Goal: Navigation & Orientation: Understand site structure

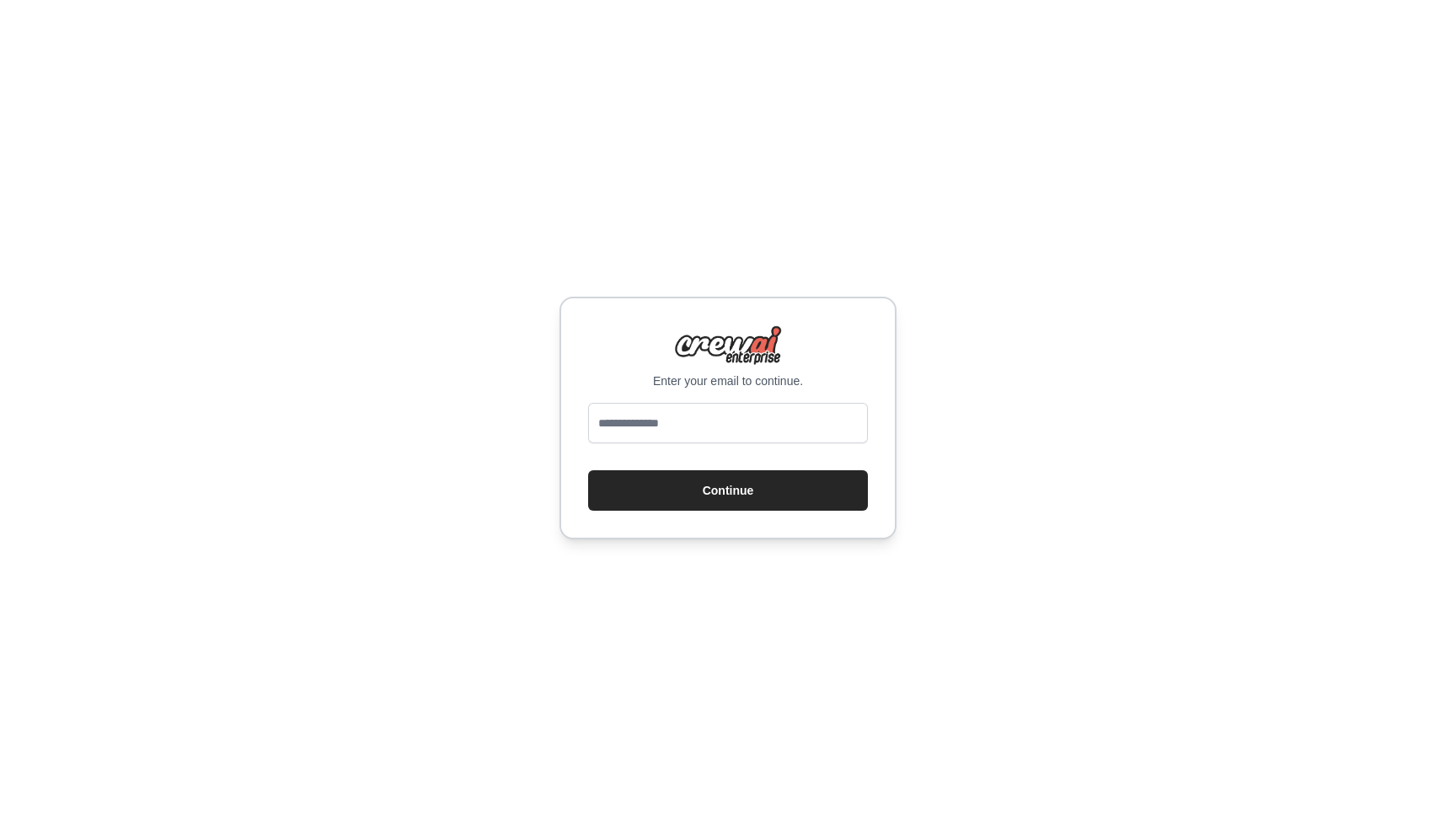
type input "**********"
click at [737, 497] on button "Continue" at bounding box center [728, 490] width 280 height 40
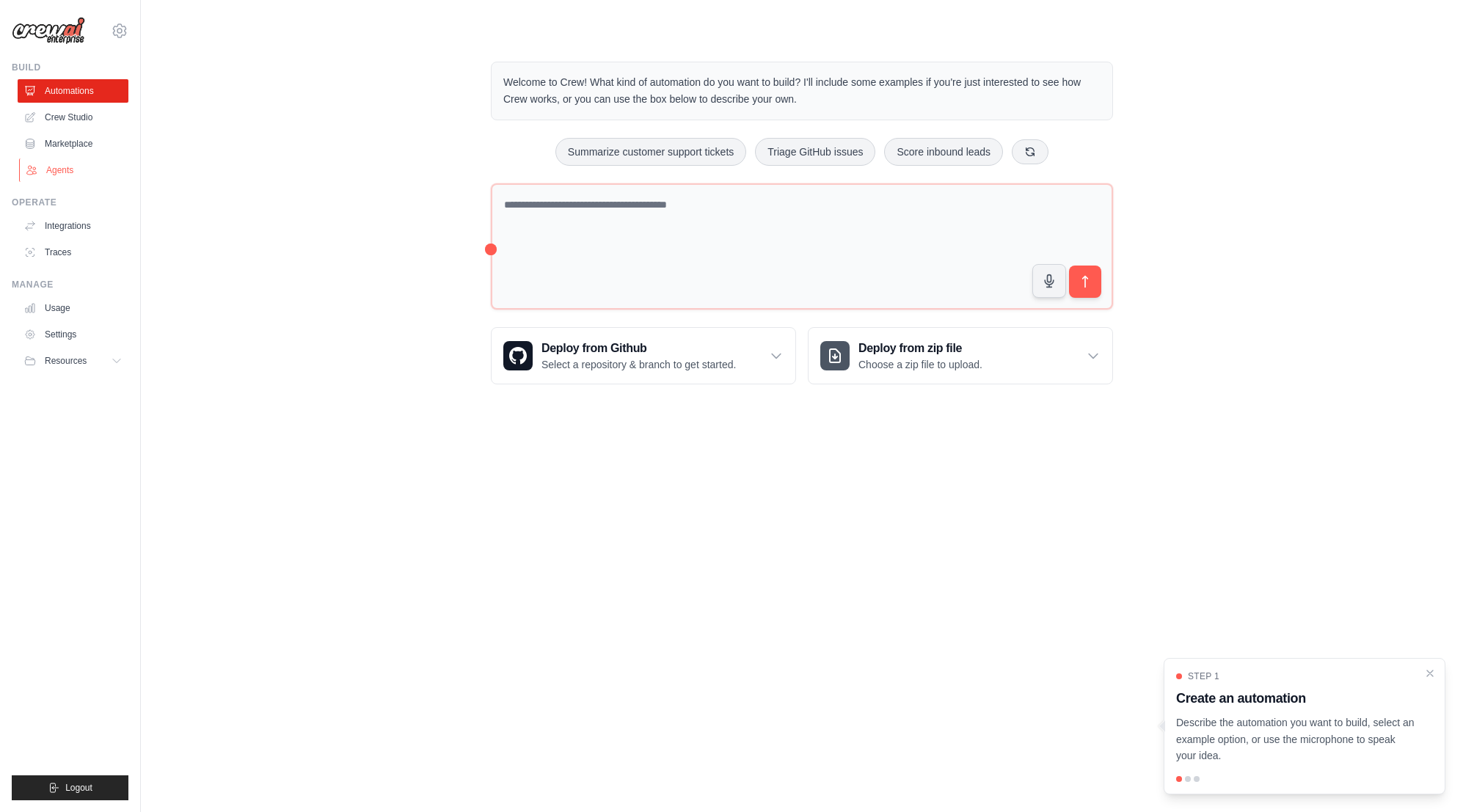
click at [61, 175] on link "Agents" at bounding box center [75, 170] width 111 height 23
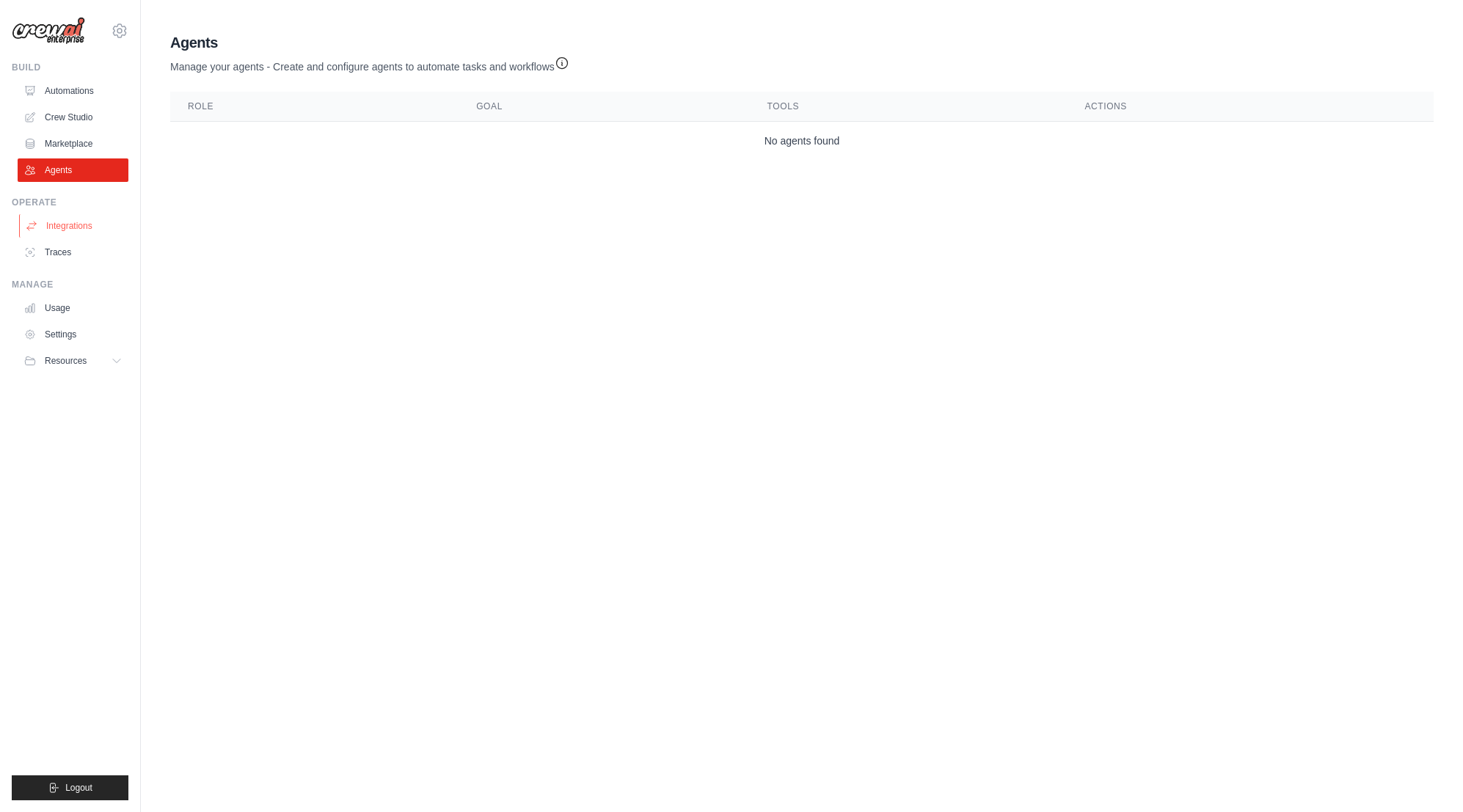
click at [60, 225] on link "Integrations" at bounding box center [75, 225] width 111 height 23
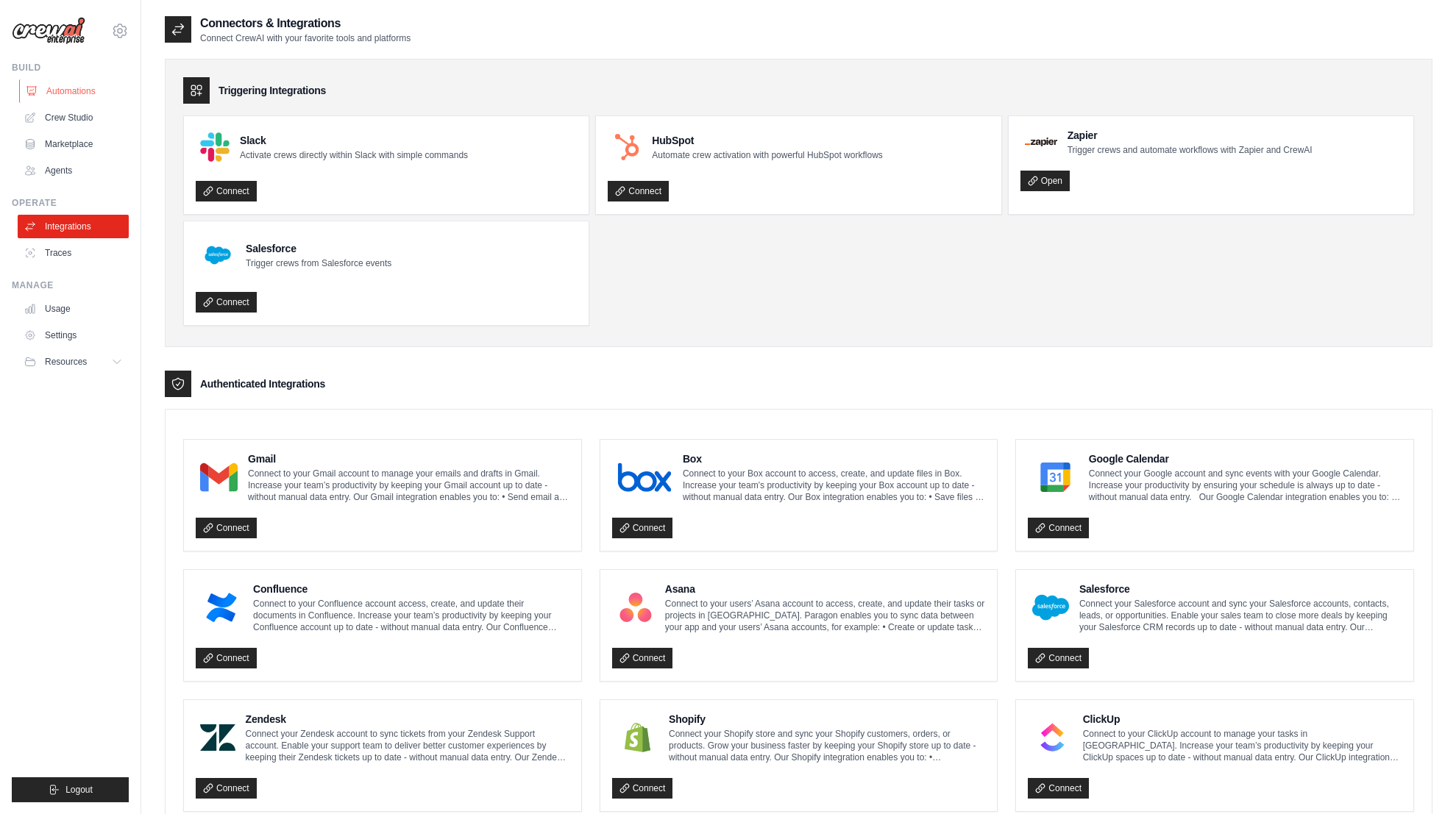
click at [52, 93] on link "Automations" at bounding box center [75, 91] width 111 height 23
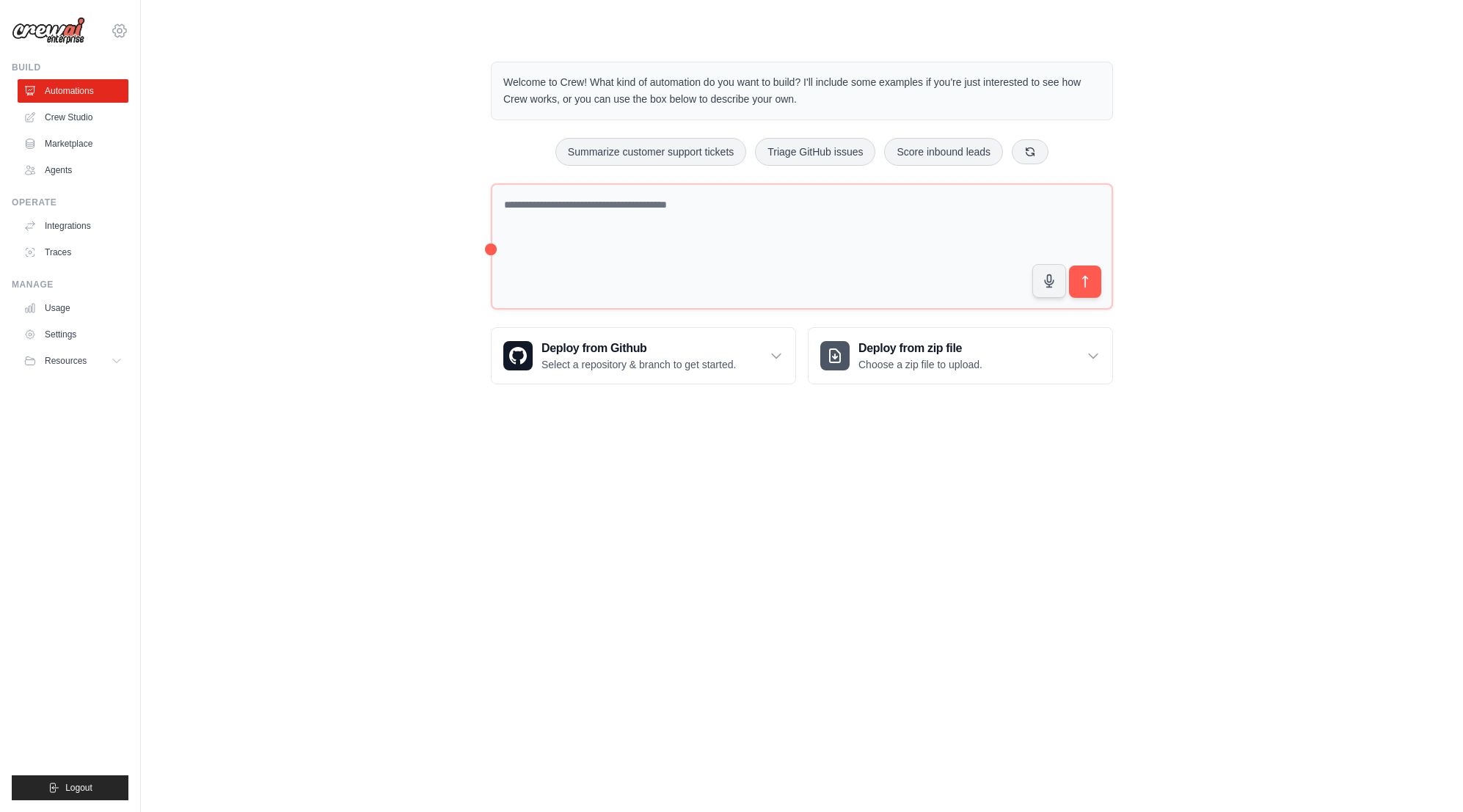
click at [119, 29] on icon at bounding box center [119, 31] width 17 height 17
click at [101, 100] on link "Settings" at bounding box center [119, 99] width 129 height 27
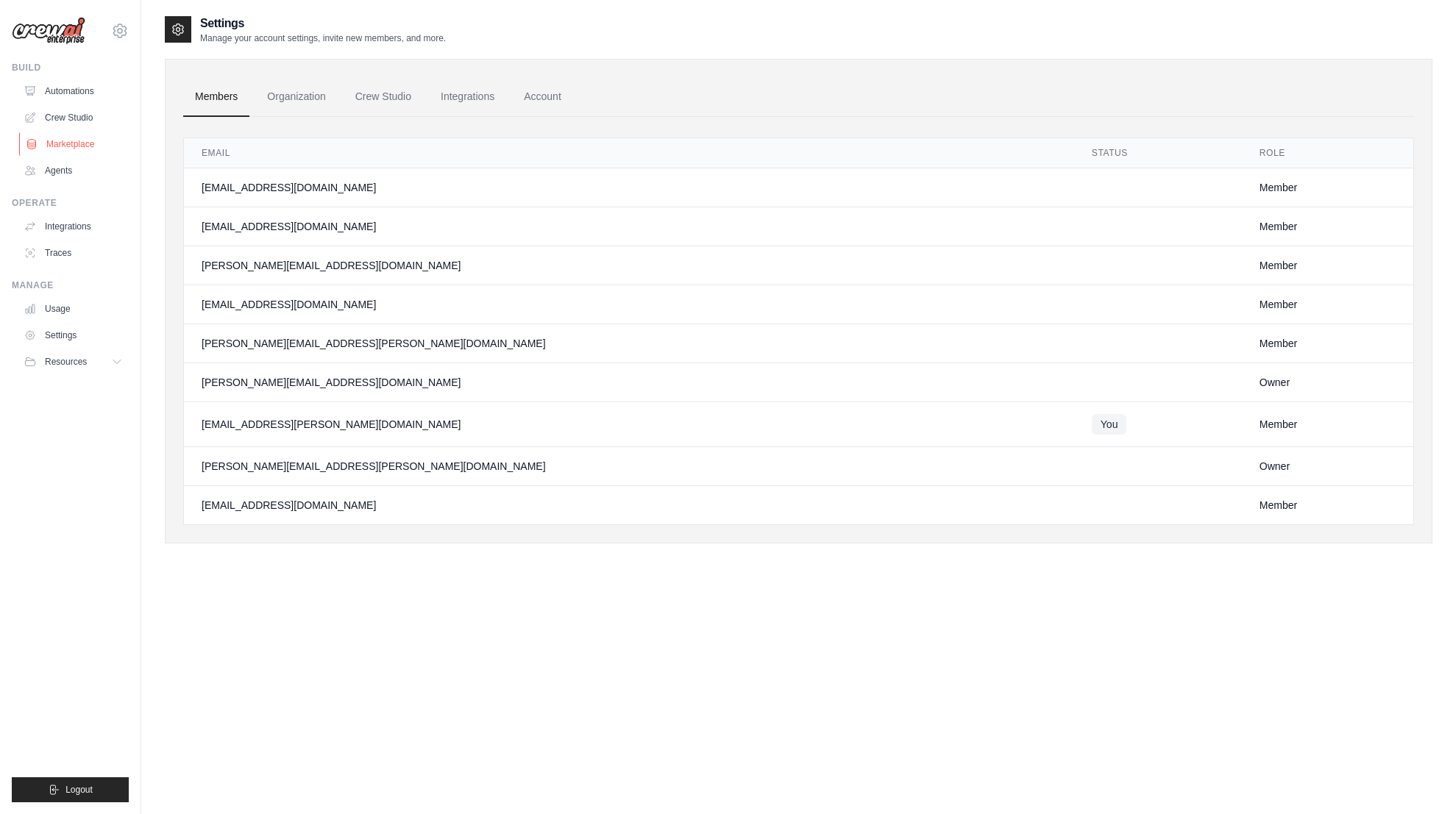
click at [79, 144] on link "Marketplace" at bounding box center [75, 144] width 111 height 23
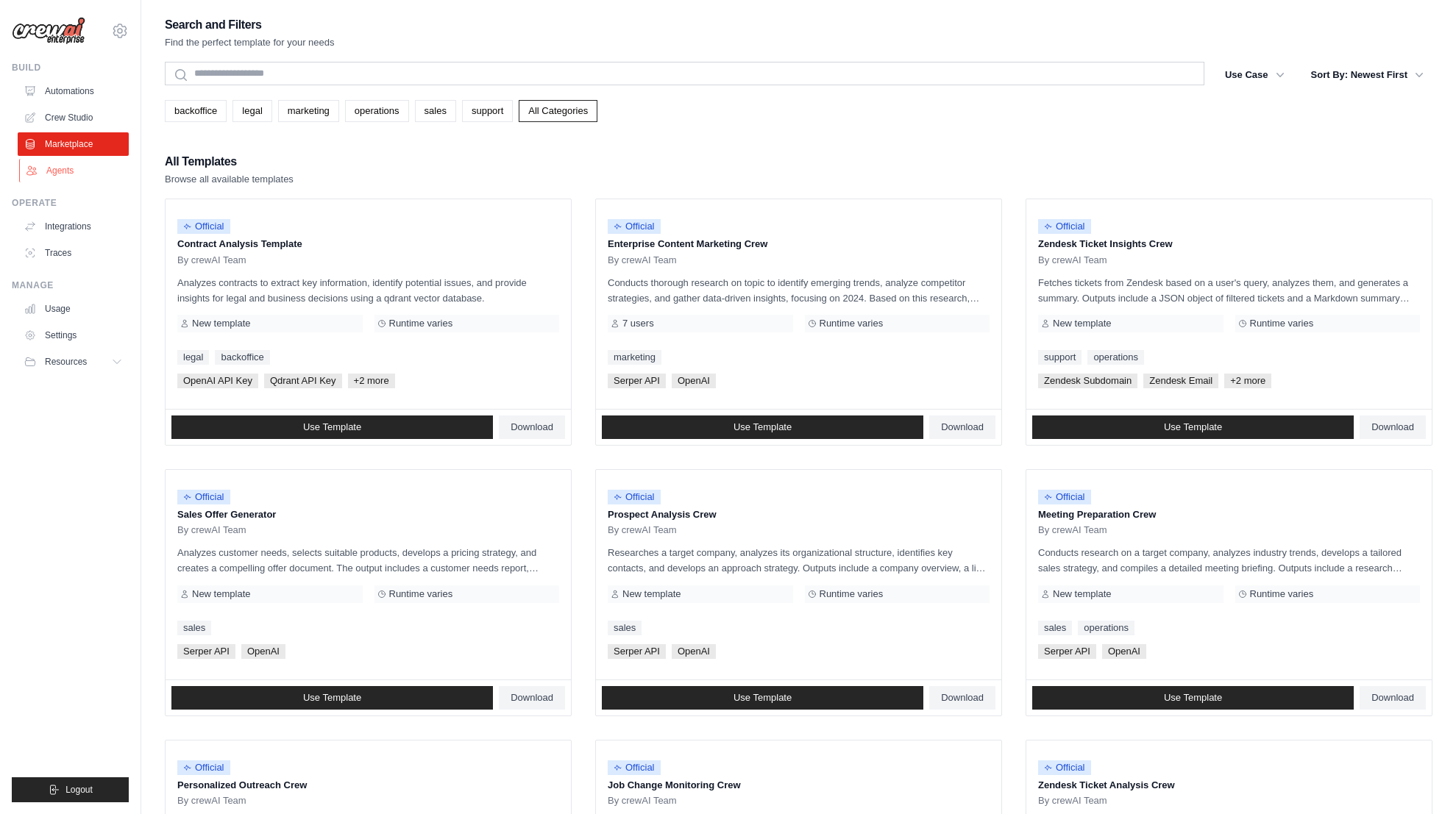
click at [57, 176] on link "Agents" at bounding box center [75, 170] width 111 height 23
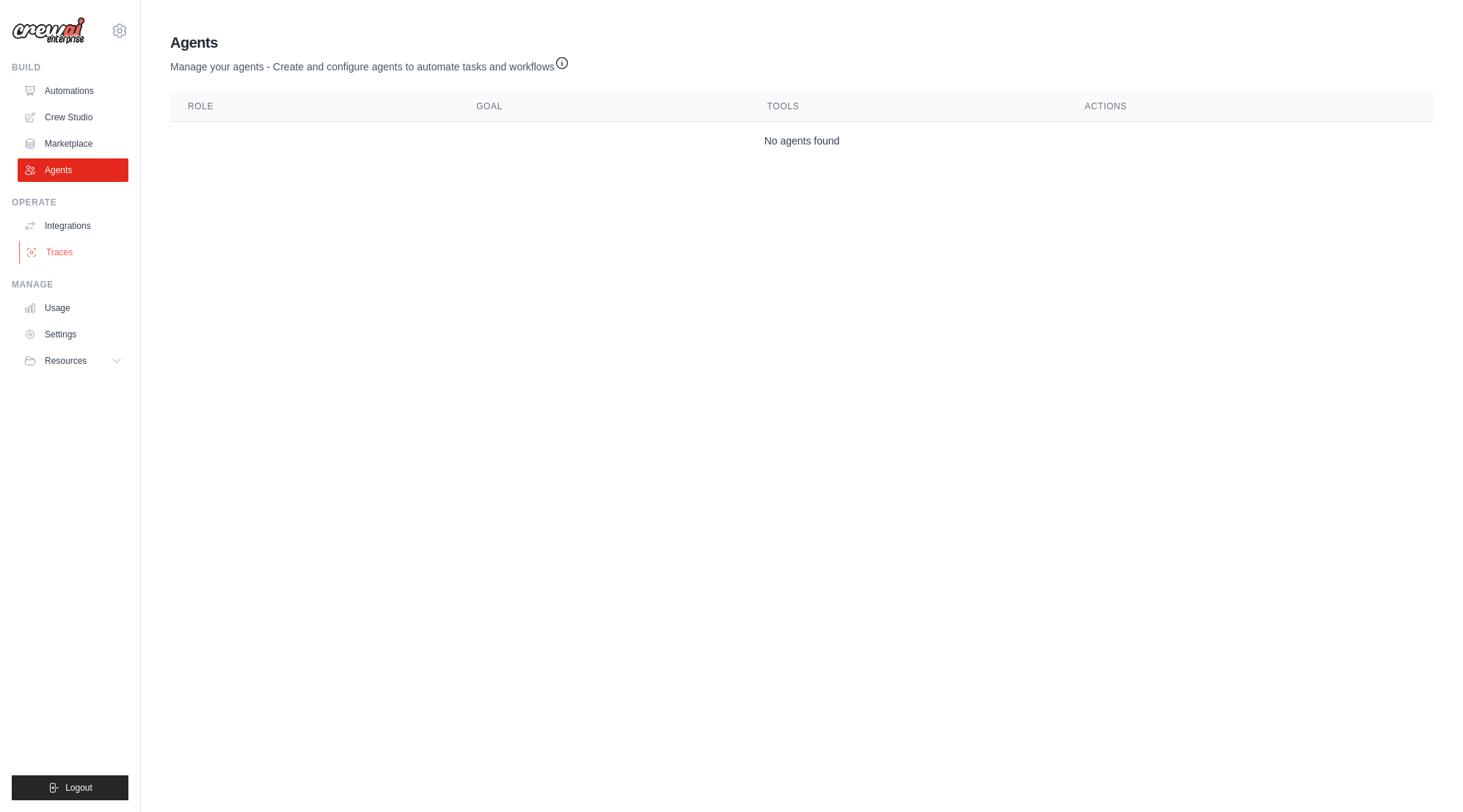
click at [74, 251] on link "Traces" at bounding box center [75, 252] width 111 height 23
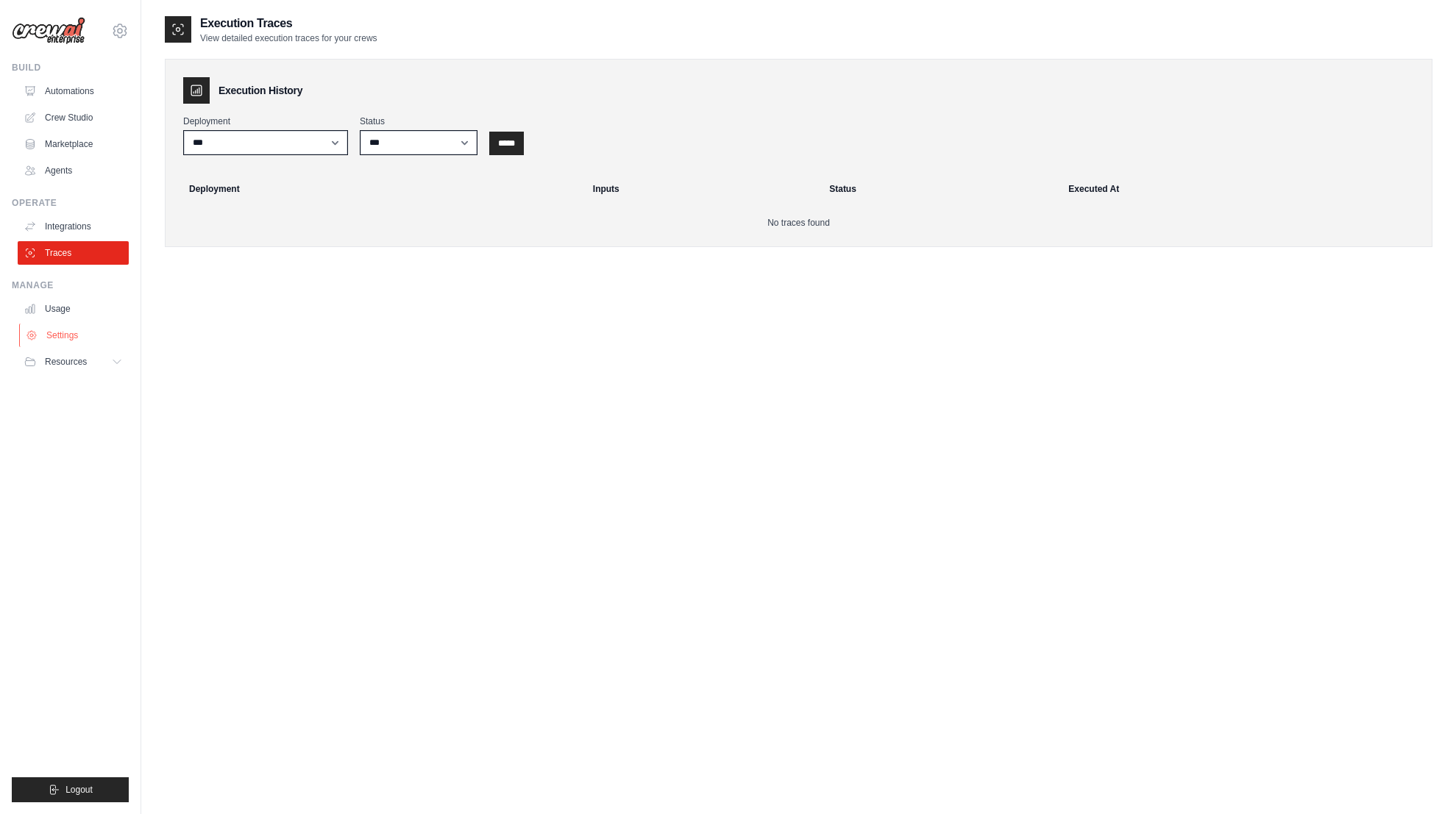
click at [95, 339] on link "Settings" at bounding box center [75, 335] width 111 height 23
click at [101, 359] on button "Resources" at bounding box center [75, 361] width 111 height 23
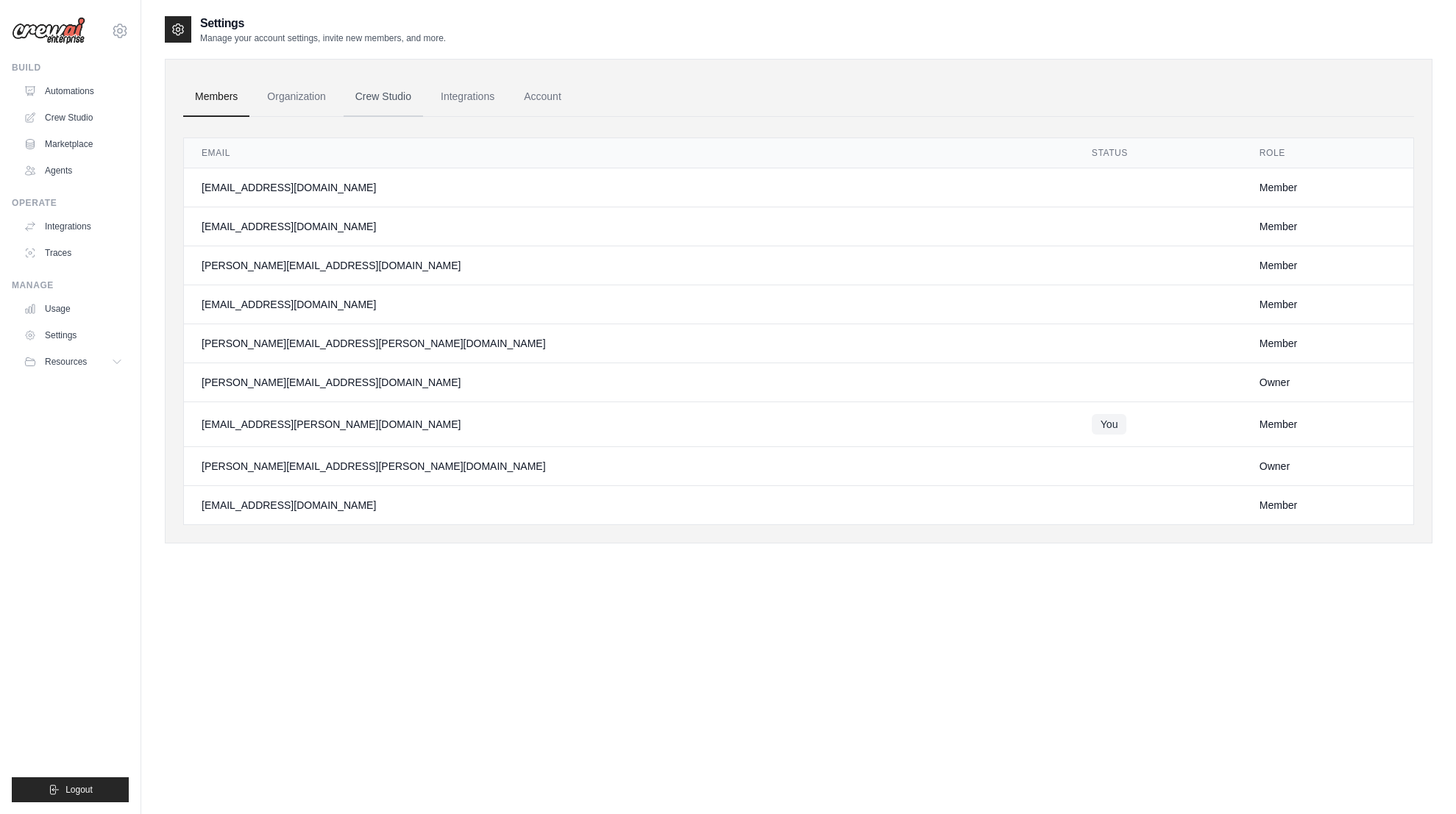
click at [381, 97] on link "Crew Studio" at bounding box center [383, 97] width 80 height 40
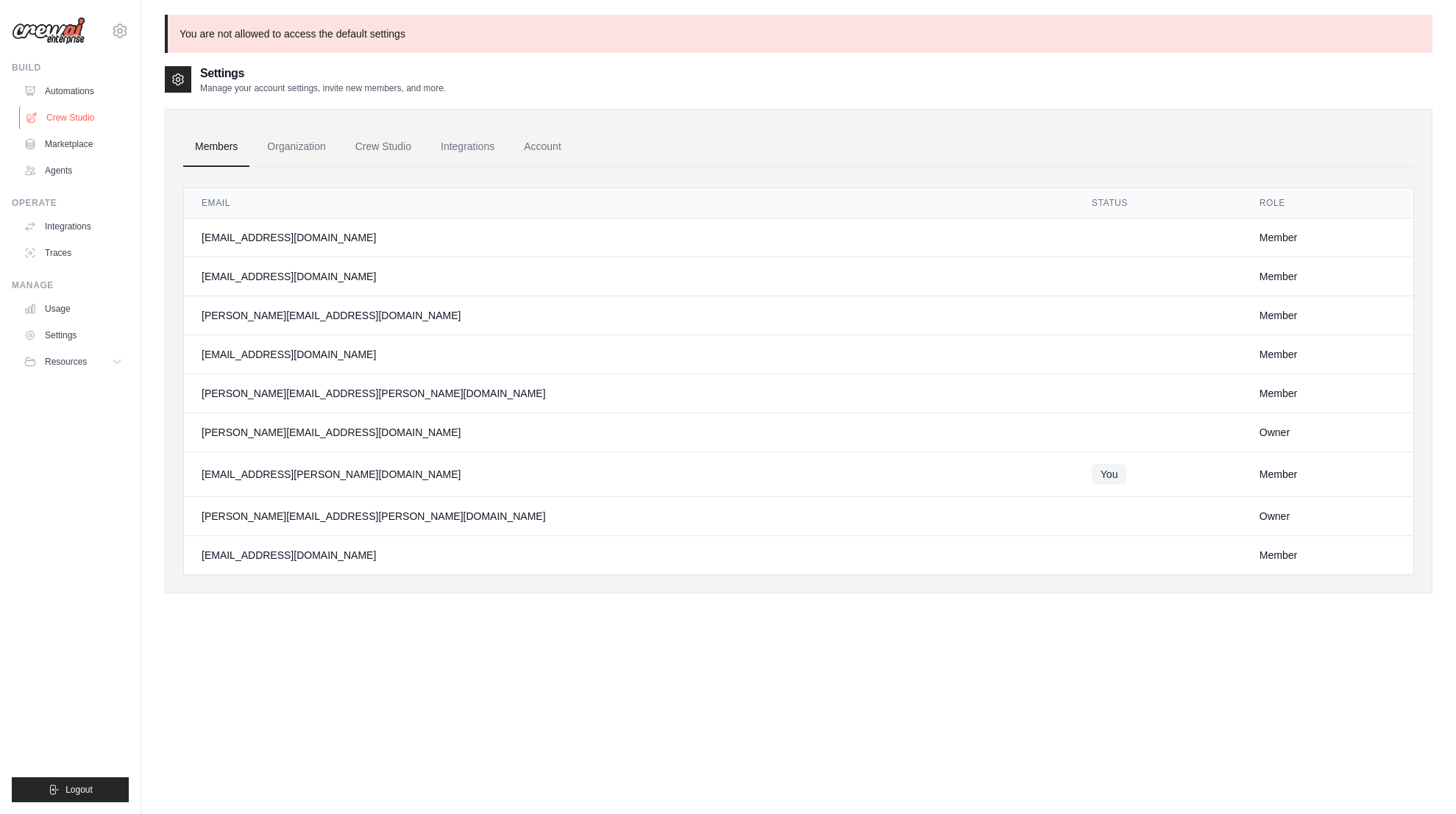
click at [74, 120] on link "Crew Studio" at bounding box center [75, 117] width 111 height 23
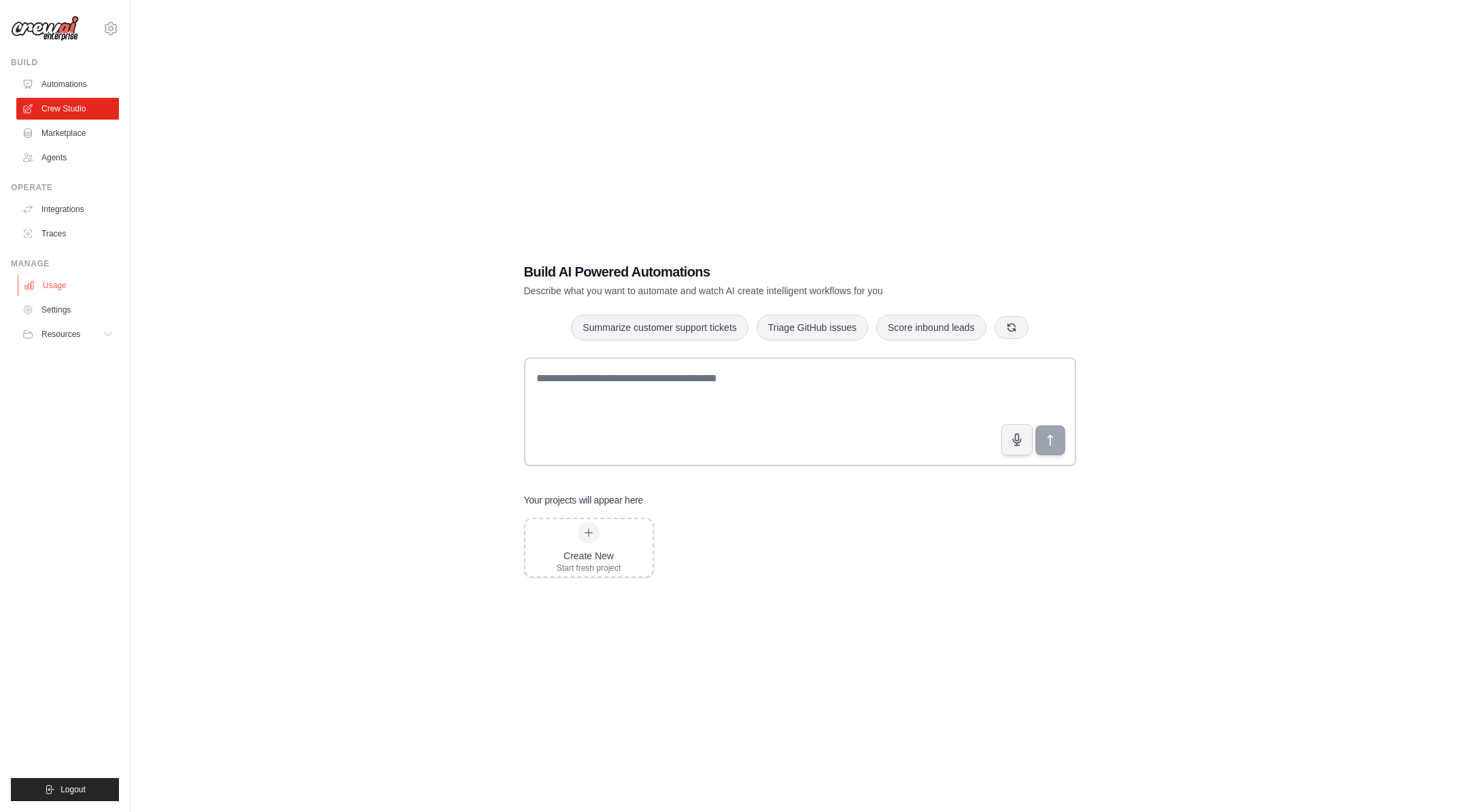
click at [61, 282] on link "Usage" at bounding box center [69, 286] width 103 height 21
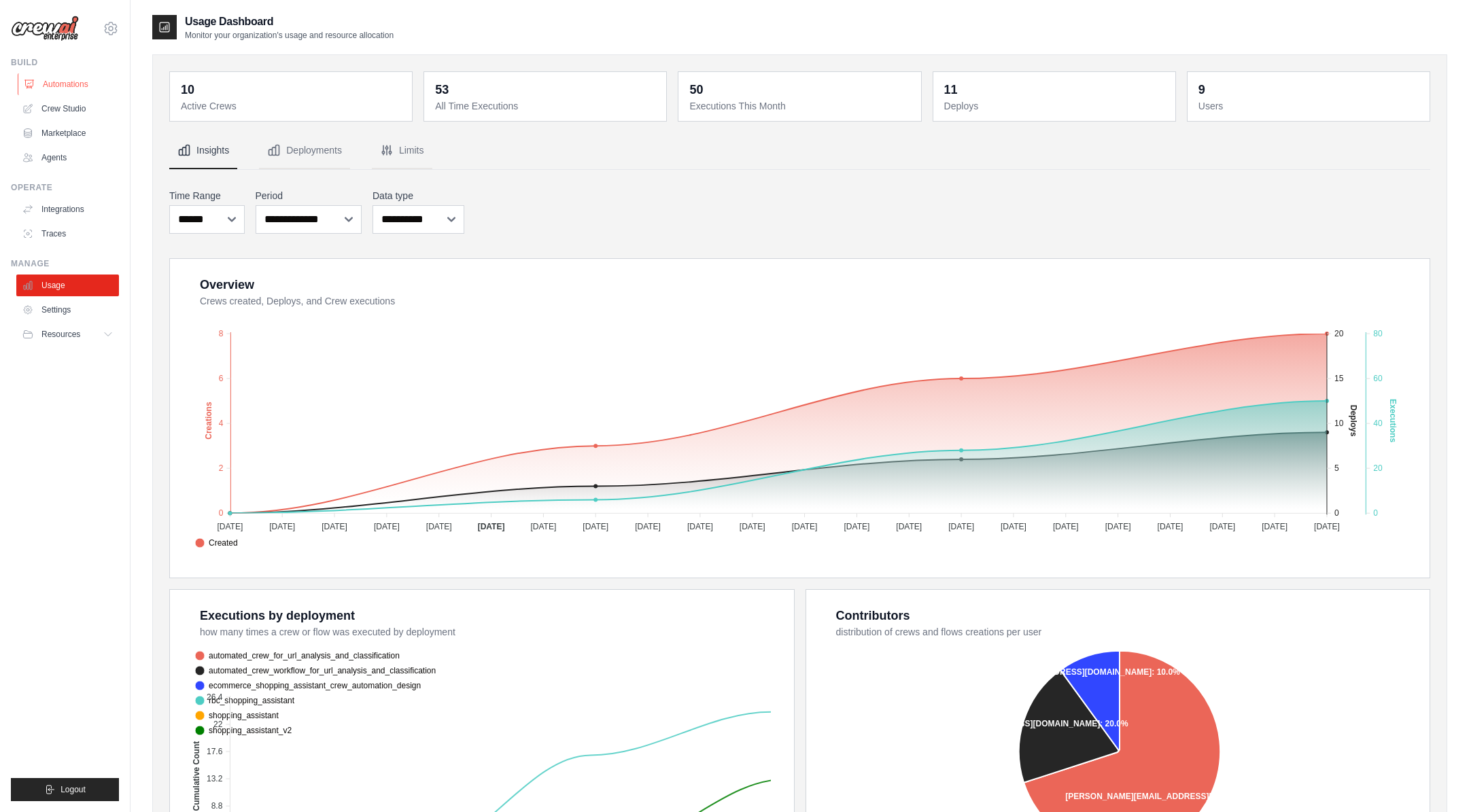
click at [71, 80] on link "Automations" at bounding box center [69, 84] width 103 height 21
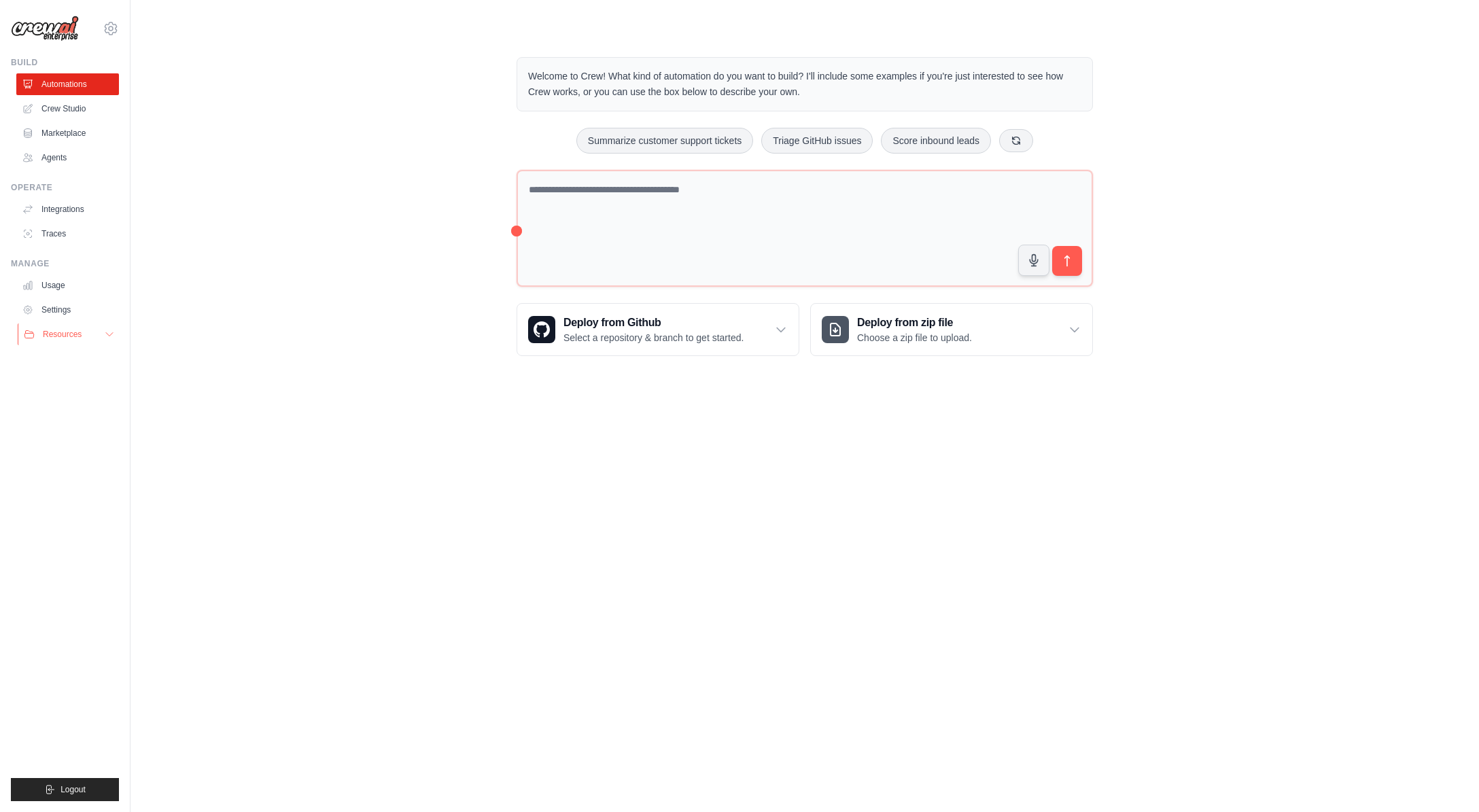
click at [68, 327] on button "Resources" at bounding box center [69, 334] width 103 height 21
click at [56, 288] on link "Usage" at bounding box center [69, 286] width 103 height 21
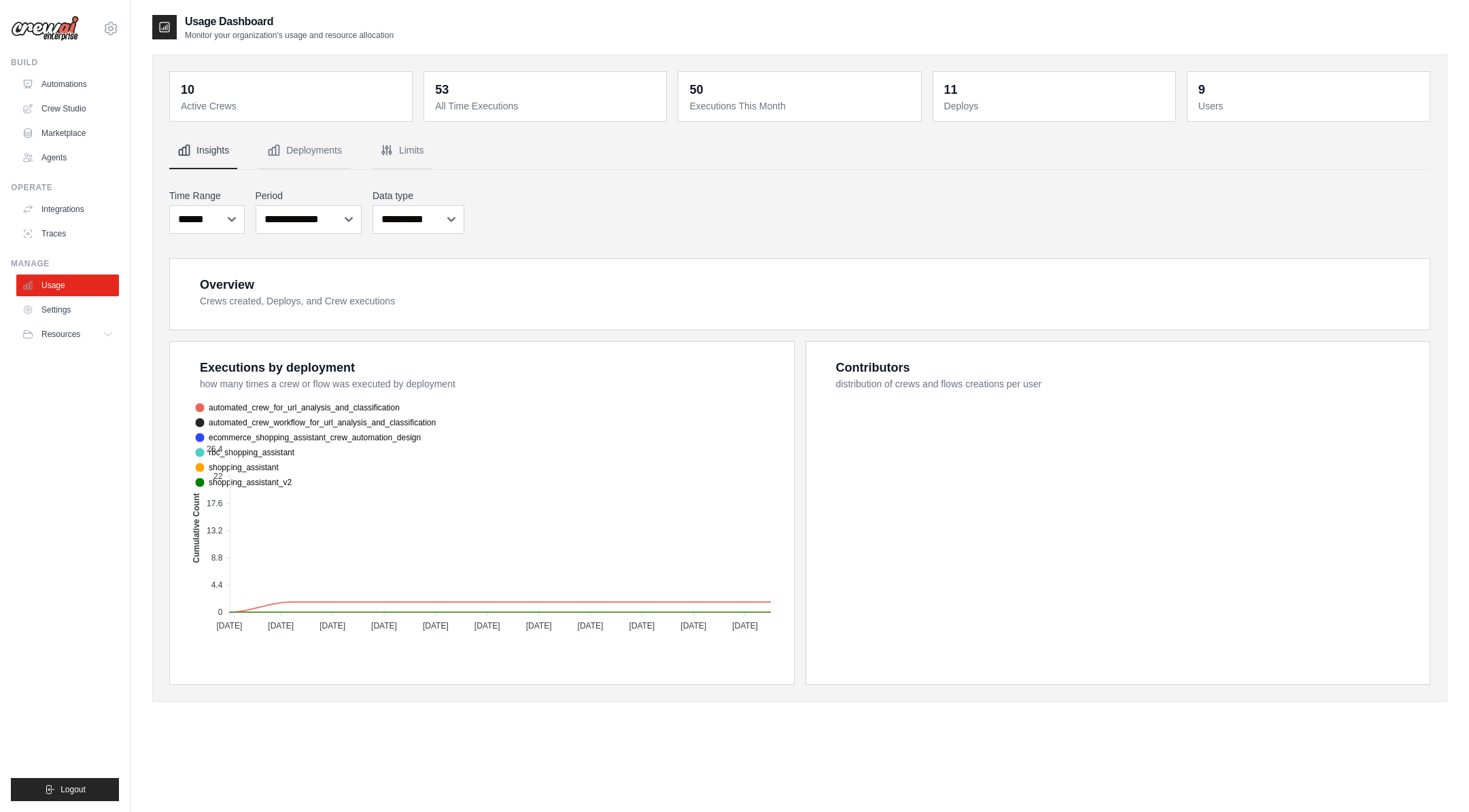
click at [263, 102] on dt "Active Crews" at bounding box center [292, 106] width 223 height 14
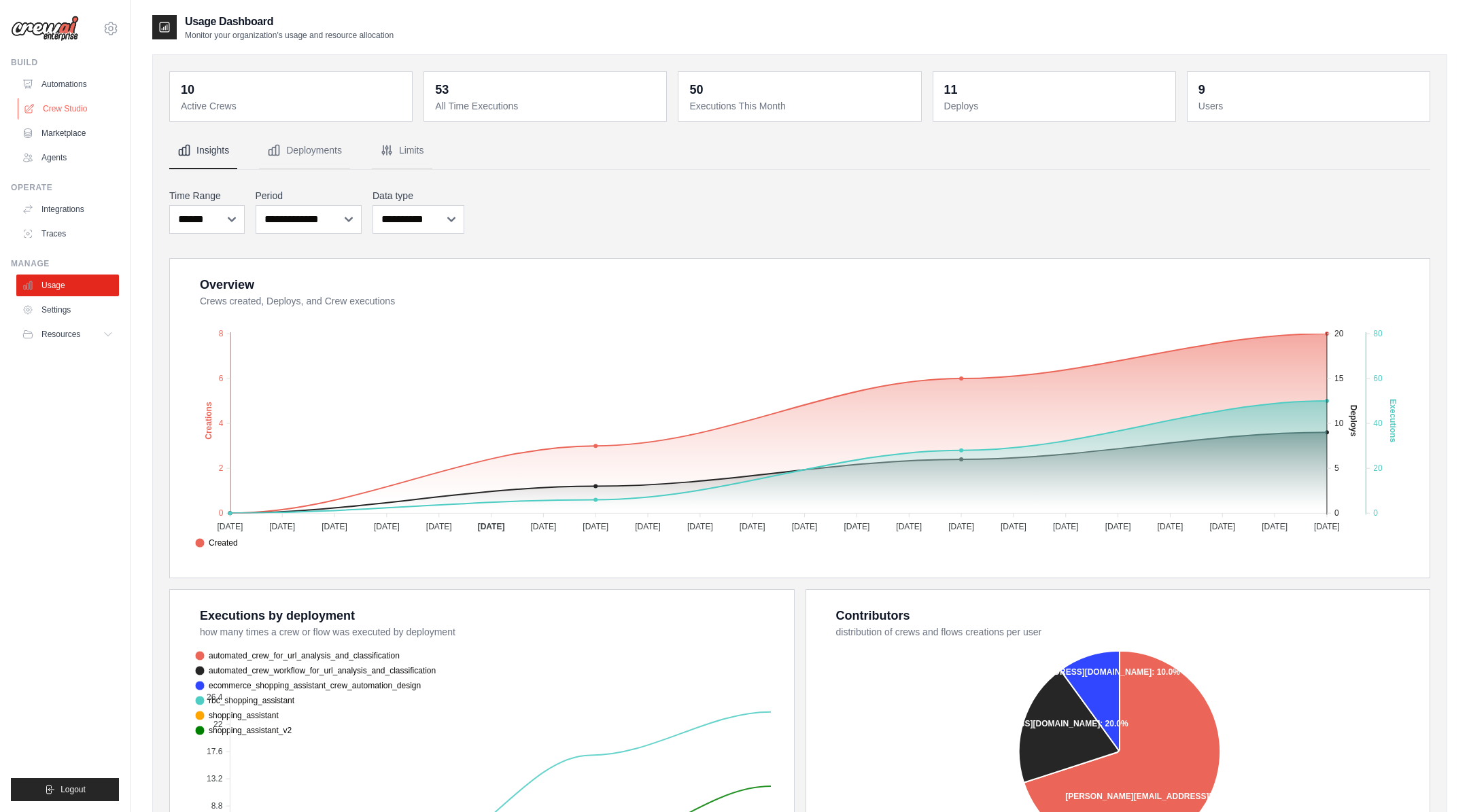
click at [72, 107] on link "Crew Studio" at bounding box center [69, 108] width 103 height 21
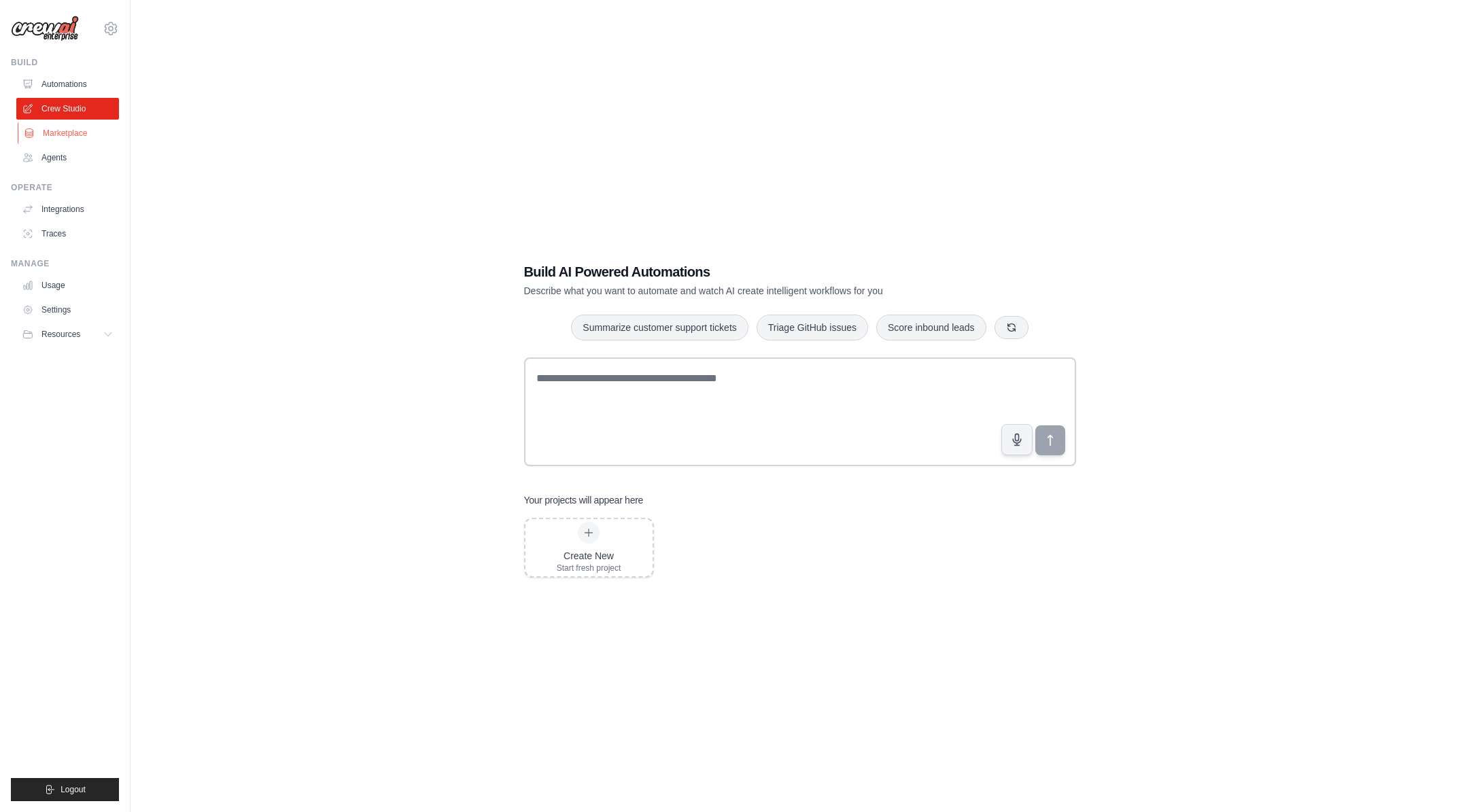
click at [91, 132] on link "Marketplace" at bounding box center [69, 133] width 103 height 21
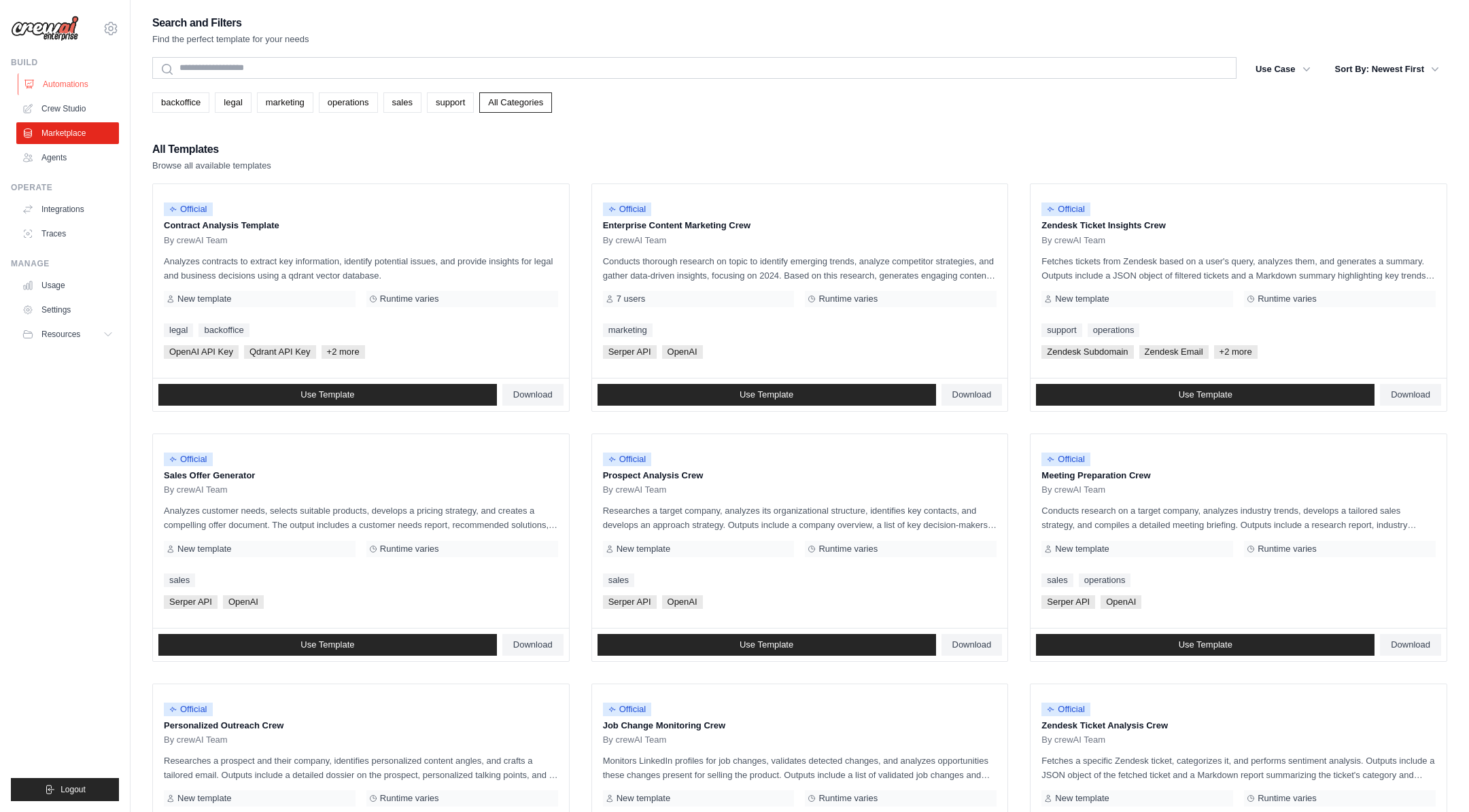
click at [91, 74] on link "Automations" at bounding box center [69, 84] width 103 height 21
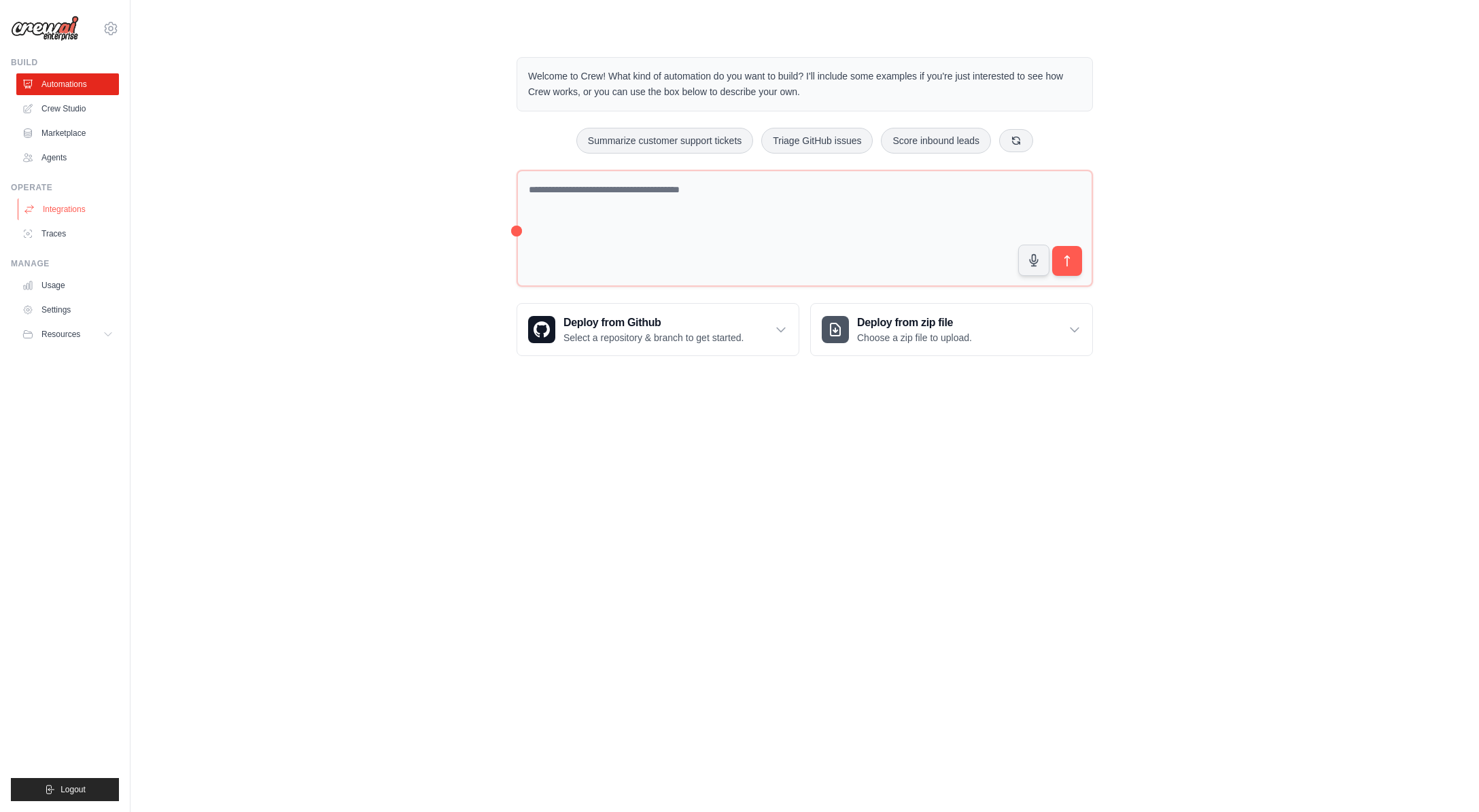
click at [54, 213] on link "Integrations" at bounding box center [69, 209] width 103 height 21
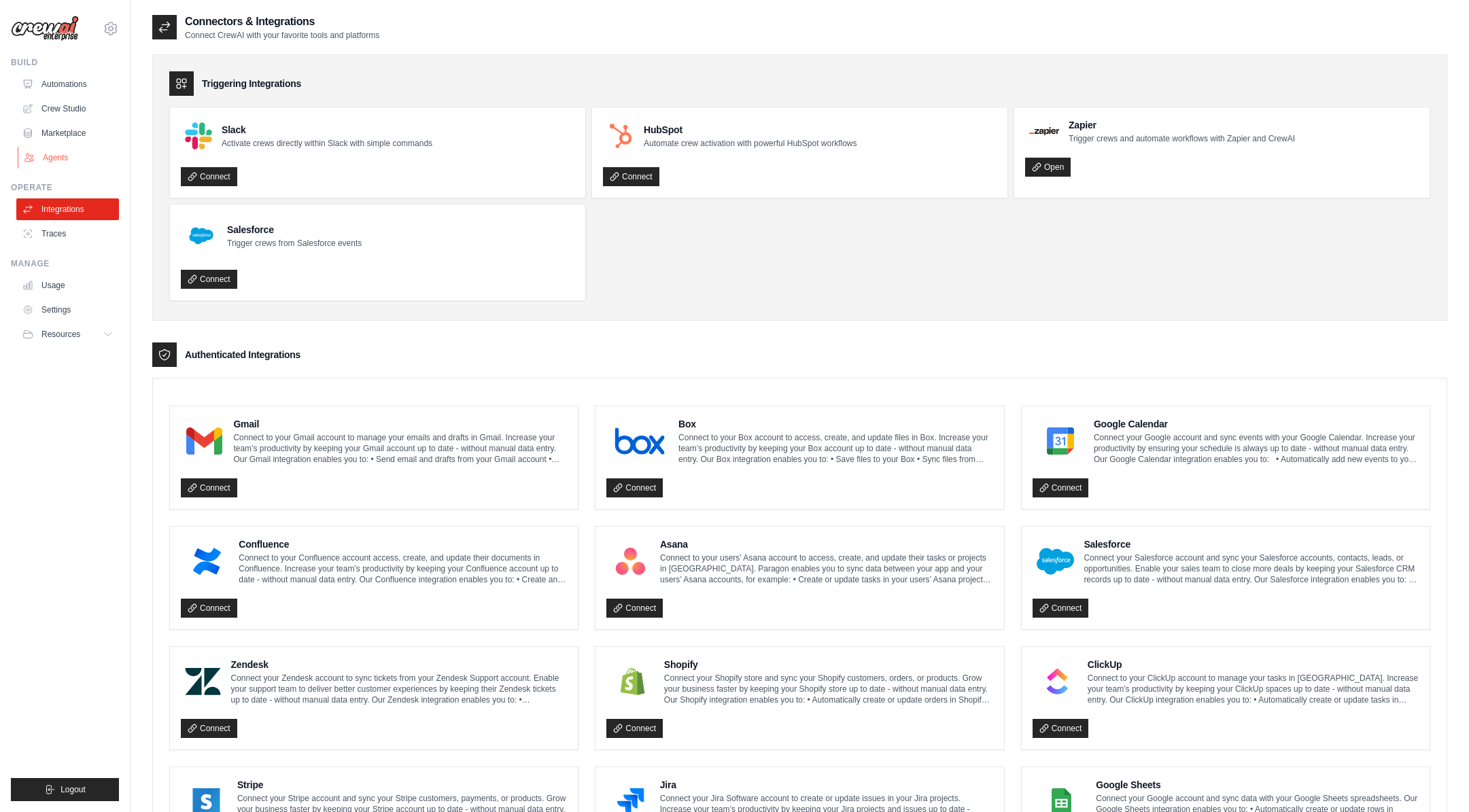
click at [61, 157] on link "Agents" at bounding box center [69, 157] width 103 height 21
